Goal: Information Seeking & Learning: Learn about a topic

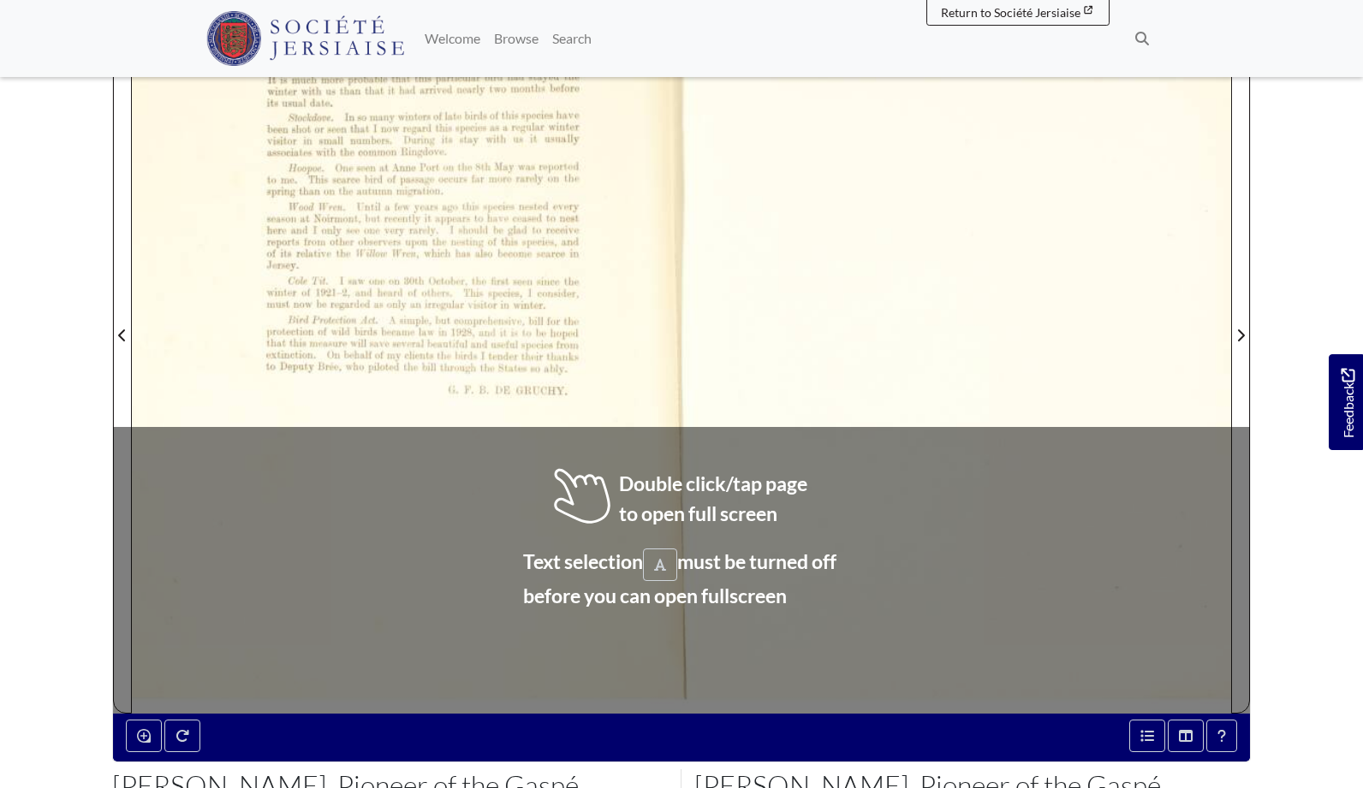
scroll to position [254, 0]
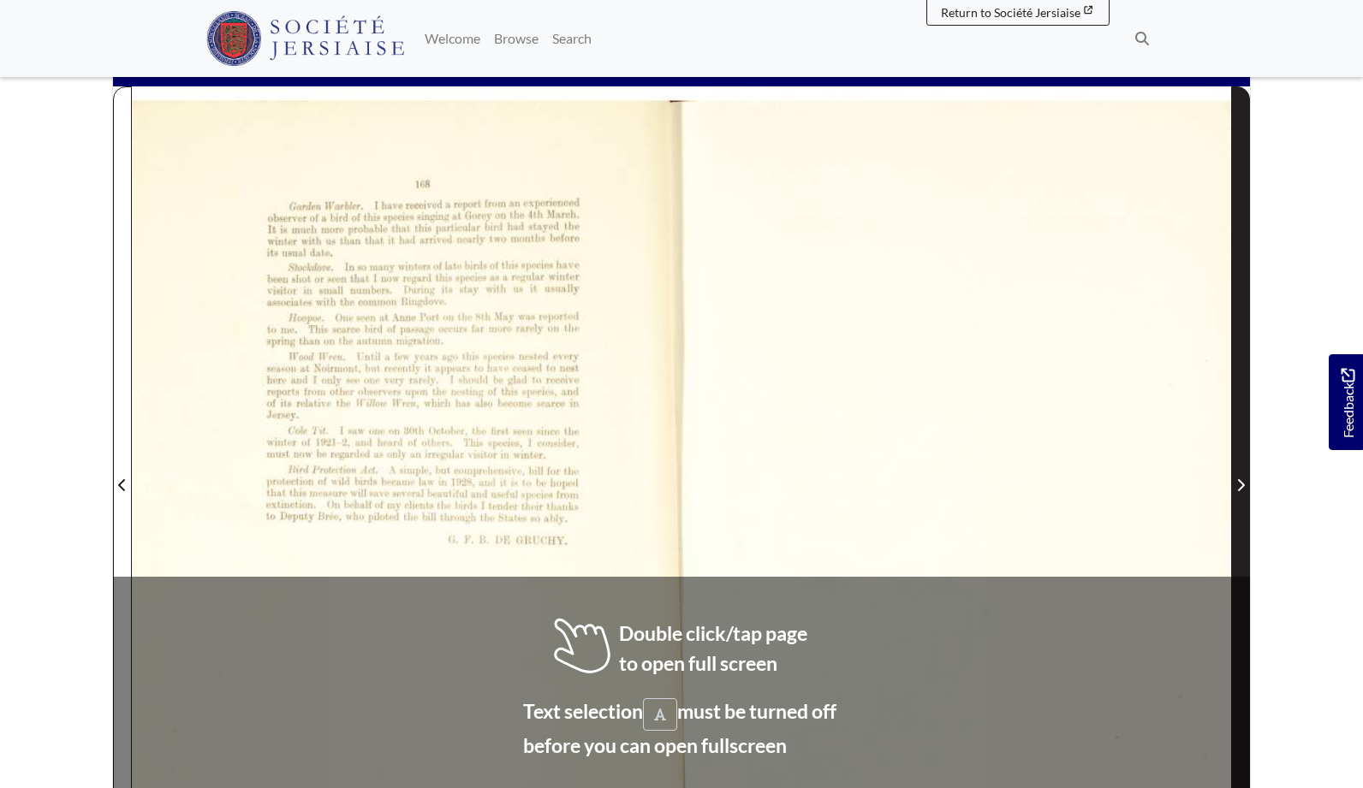
click at [1239, 483] on icon "Next Page" at bounding box center [1240, 486] width 9 height 14
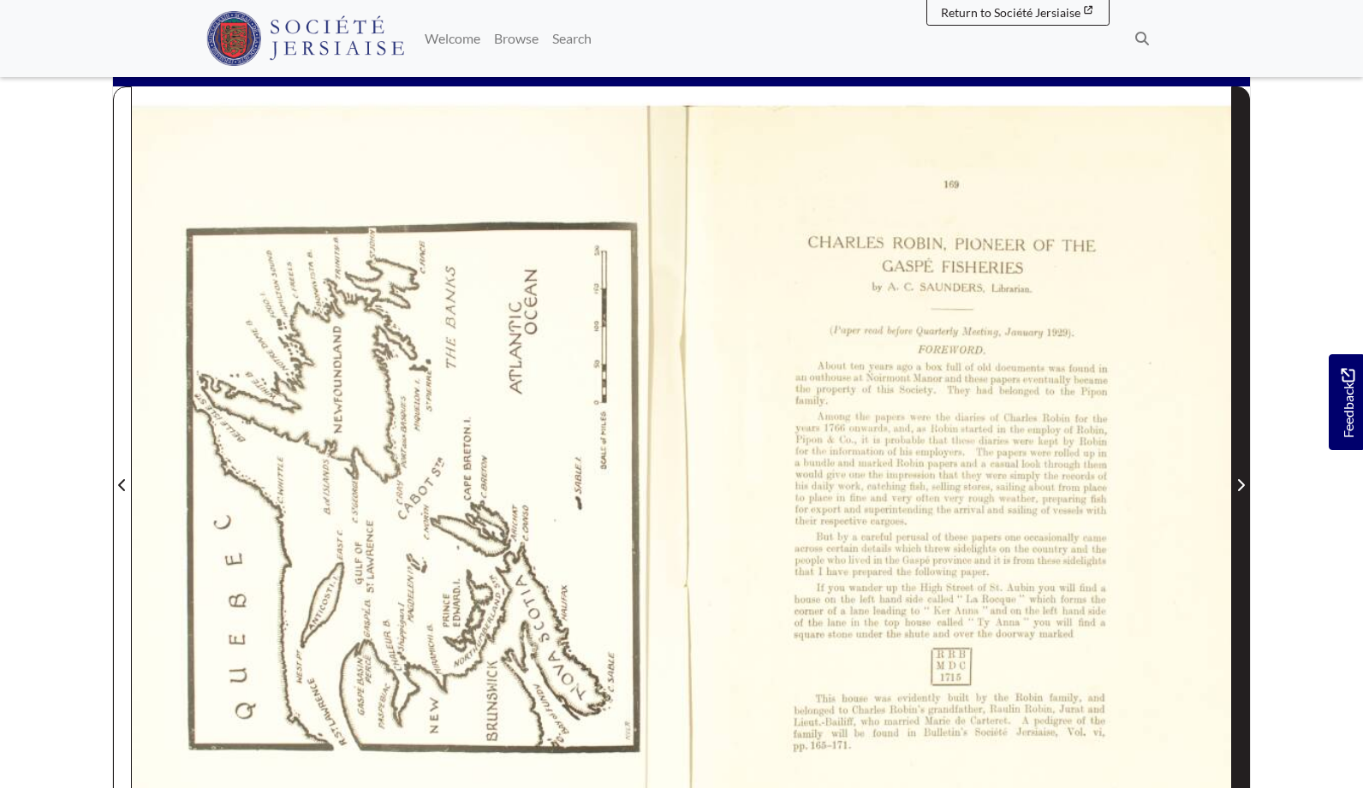
click at [1239, 483] on icon "Next Page" at bounding box center [1240, 486] width 9 height 14
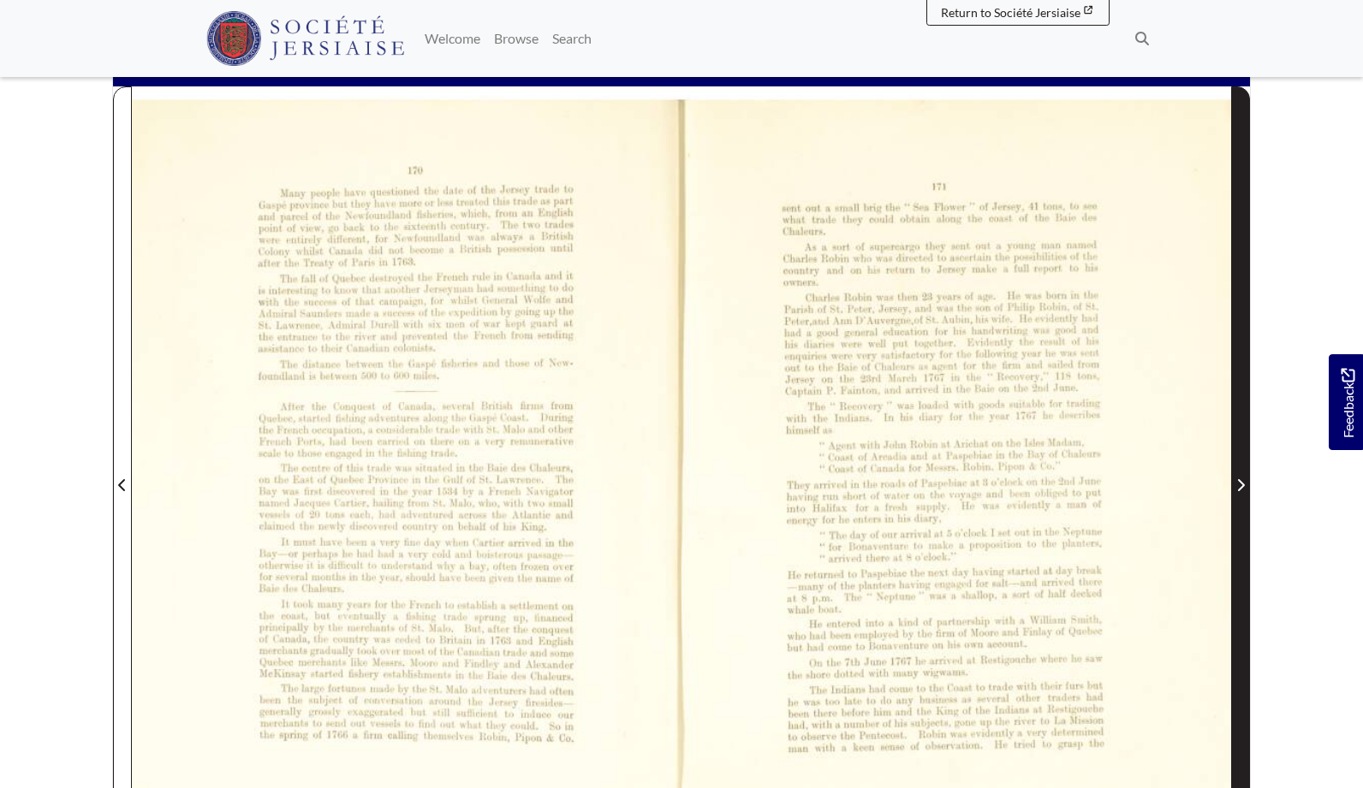
click at [1239, 483] on icon "Next Page" at bounding box center [1240, 486] width 9 height 14
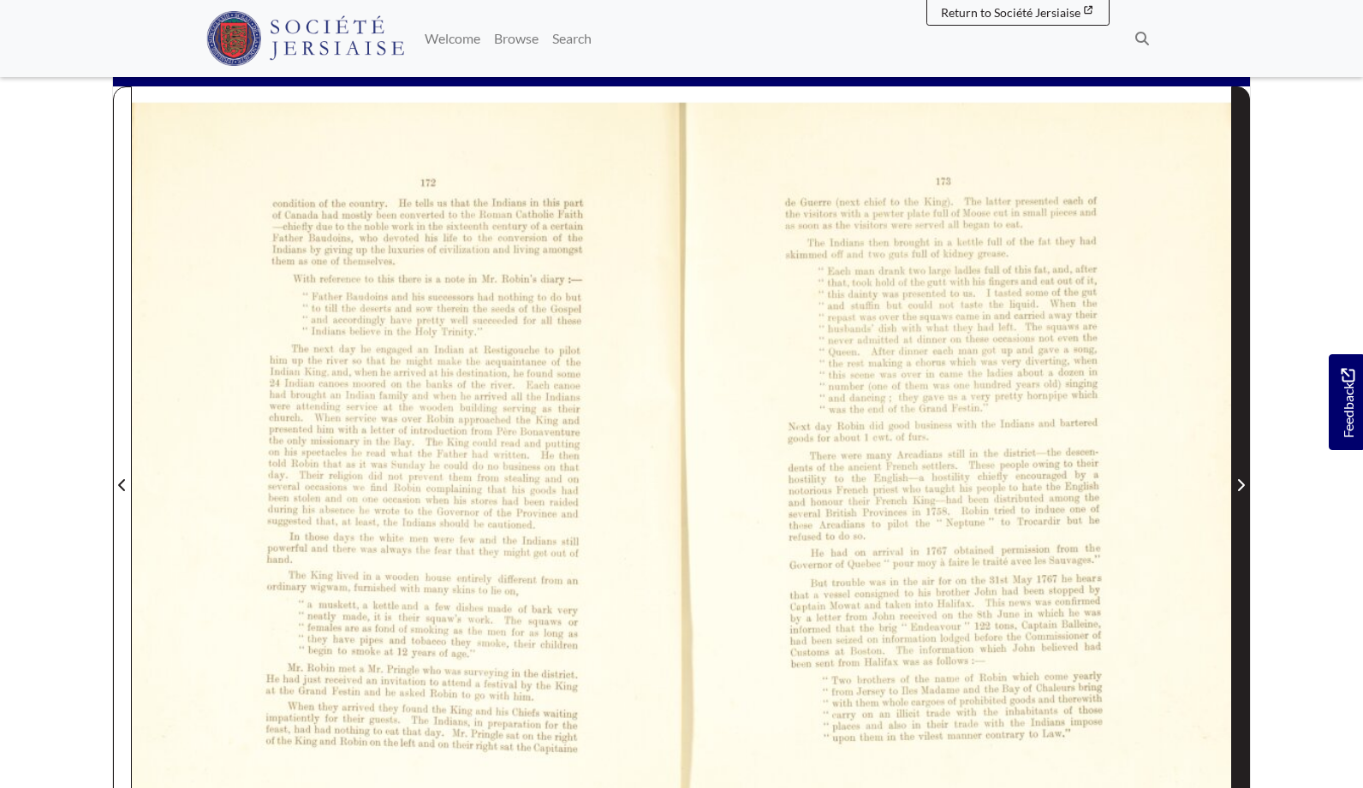
click at [1239, 483] on icon "Next Page" at bounding box center [1240, 486] width 9 height 14
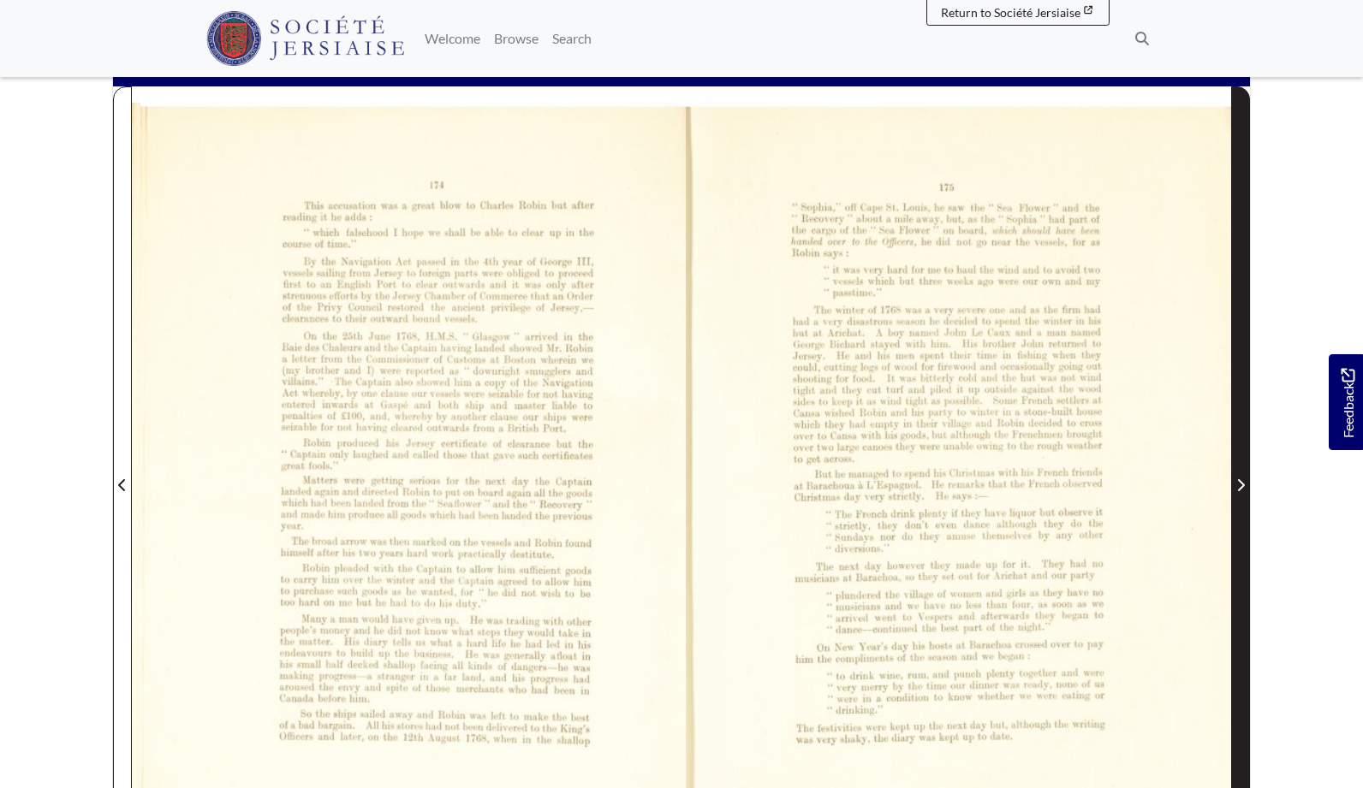
click at [1239, 483] on icon "Next Page" at bounding box center [1240, 486] width 9 height 14
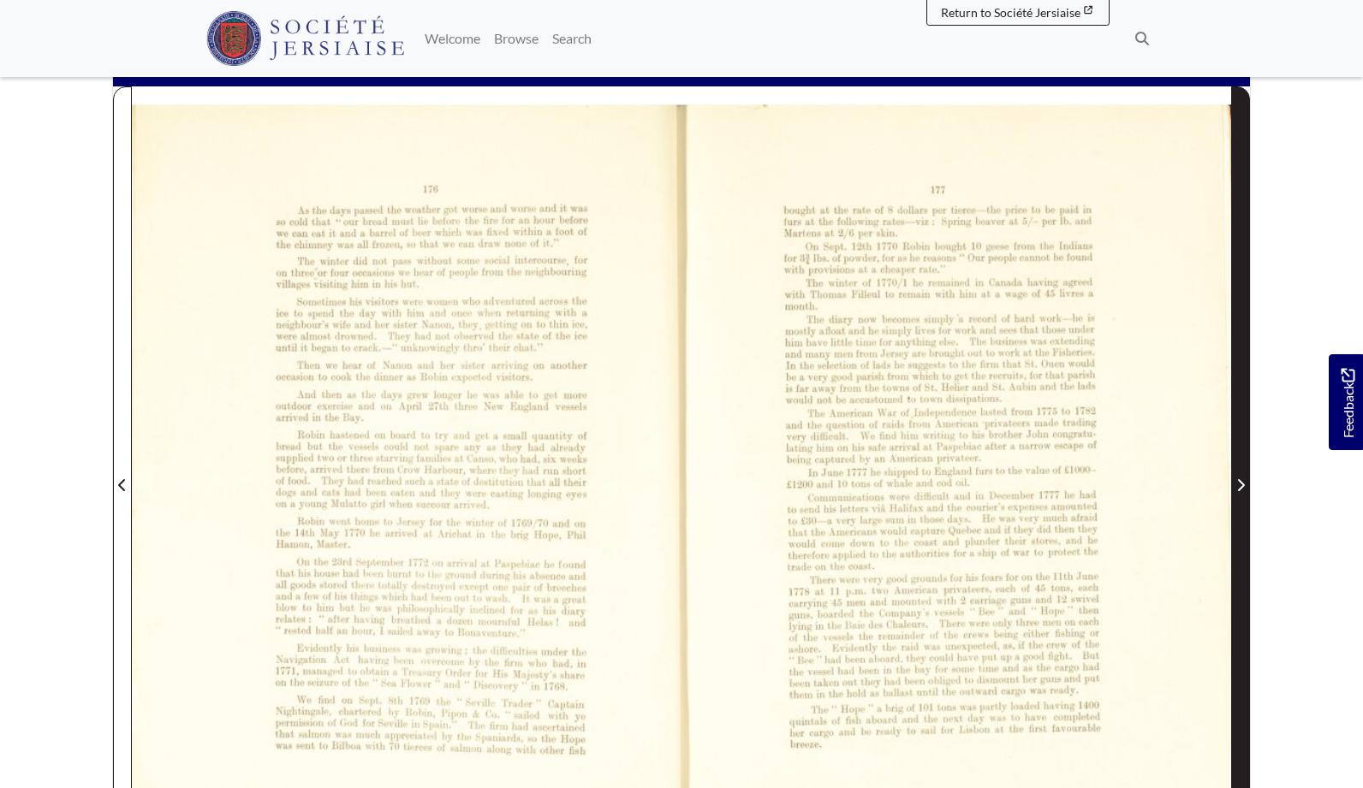
click at [1240, 485] on icon "Next Page" at bounding box center [1240, 486] width 9 height 14
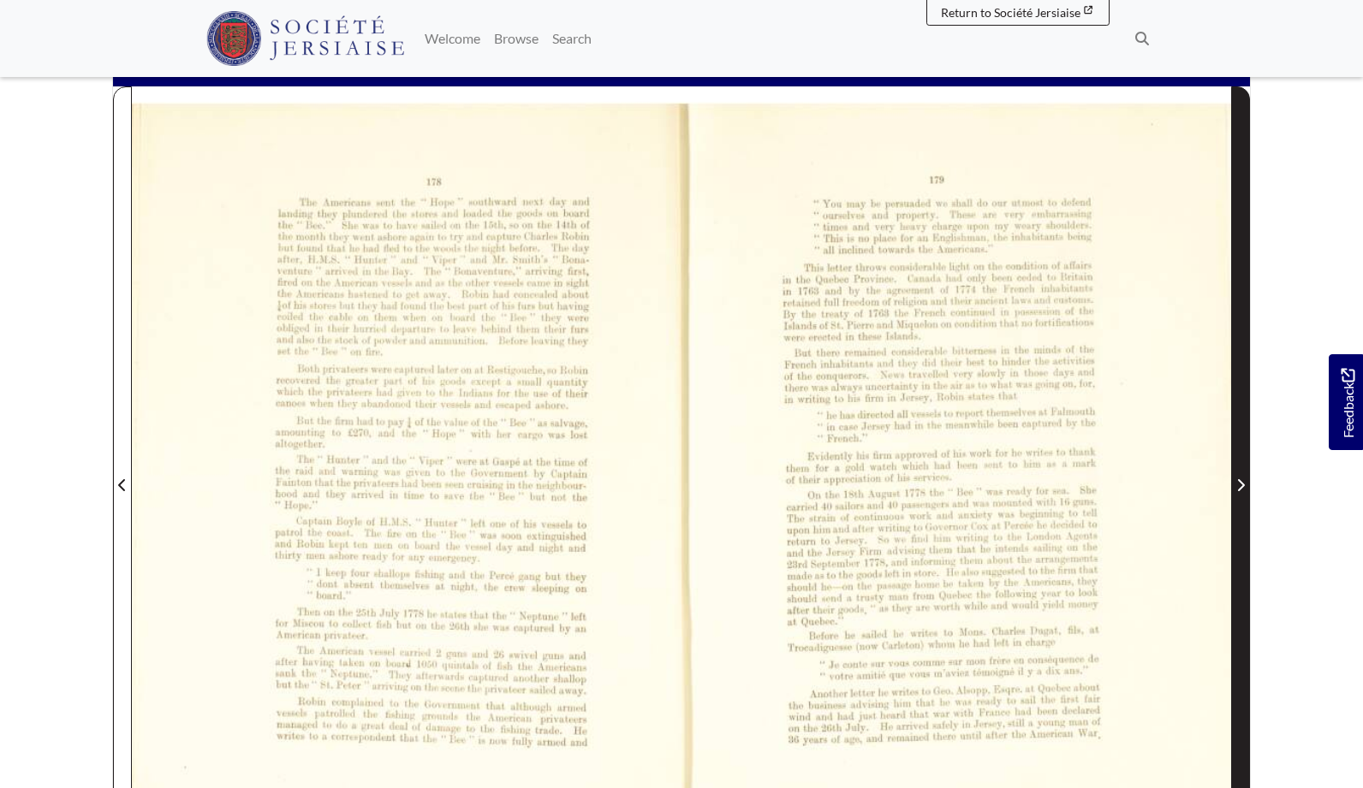
click at [1240, 485] on icon "Next Page" at bounding box center [1240, 486] width 9 height 14
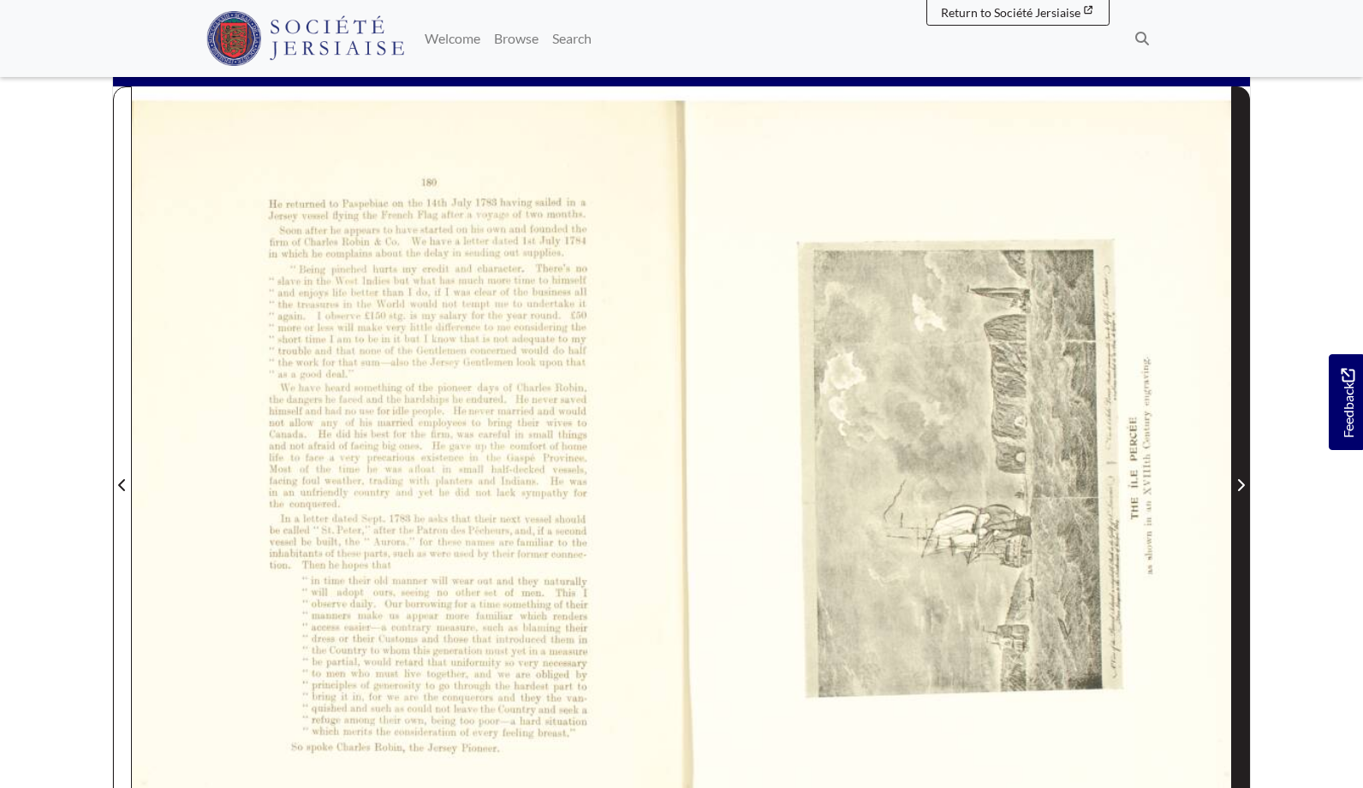
click at [1240, 485] on icon "Next Page" at bounding box center [1240, 486] width 9 height 14
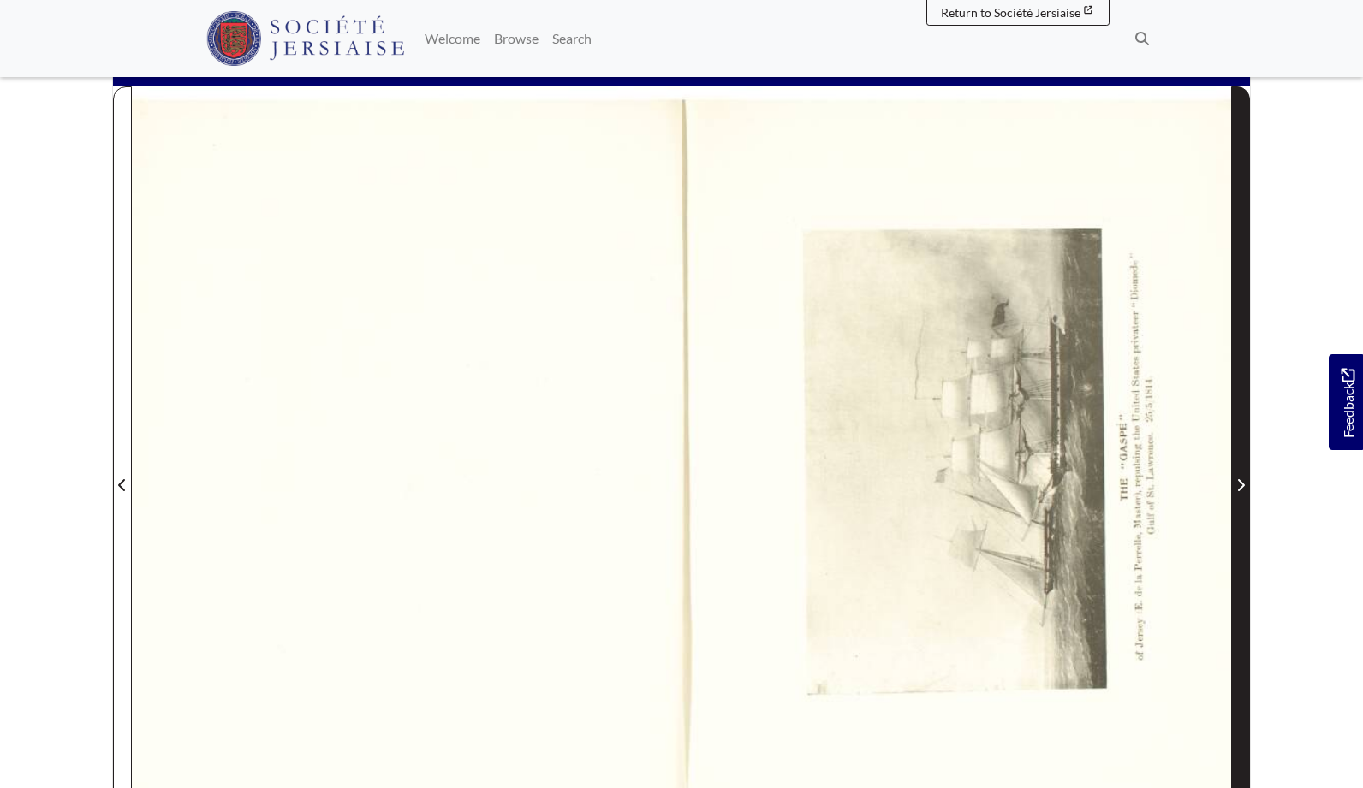
click at [1240, 485] on icon "Next Page" at bounding box center [1240, 486] width 9 height 14
